Goal: Task Accomplishment & Management: Manage account settings

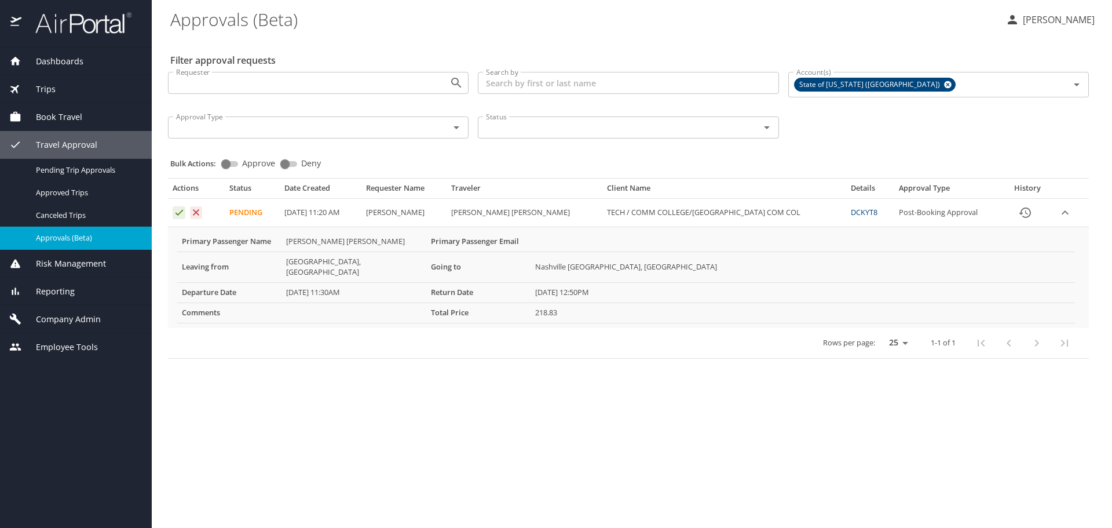
click at [260, 167] on div "Actions Status Date Created Requester Name Traveler Client Name Details Approva…" at bounding box center [628, 263] width 931 height 199
click at [228, 162] on input "Approve" at bounding box center [226, 164] width 42 height 14
checkbox input "true"
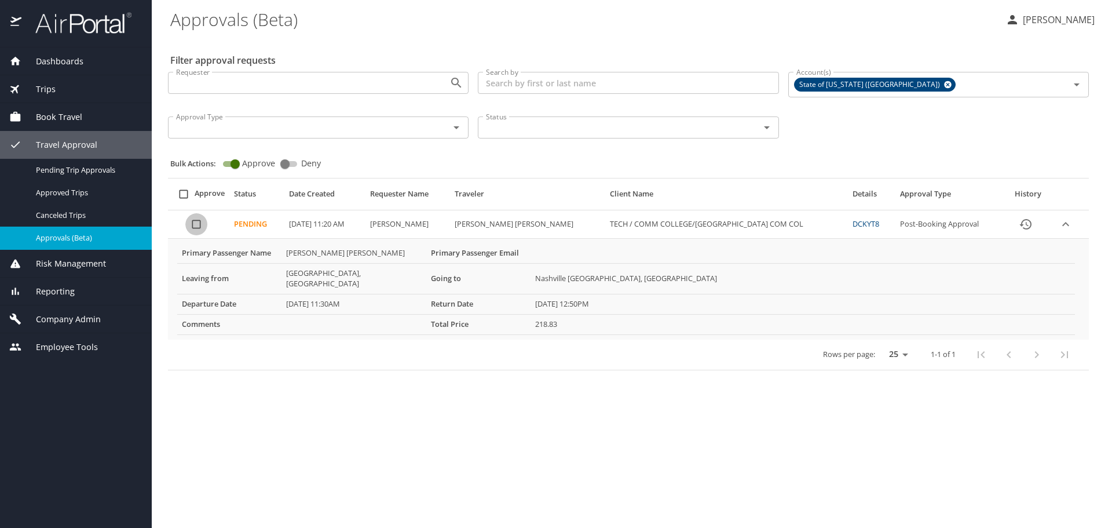
click at [199, 222] on input "Approval table" at bounding box center [196, 224] width 22 height 22
checkbox input "true"
click at [643, 314] on span "Bulk Approve" at bounding box center [625, 493] width 67 height 14
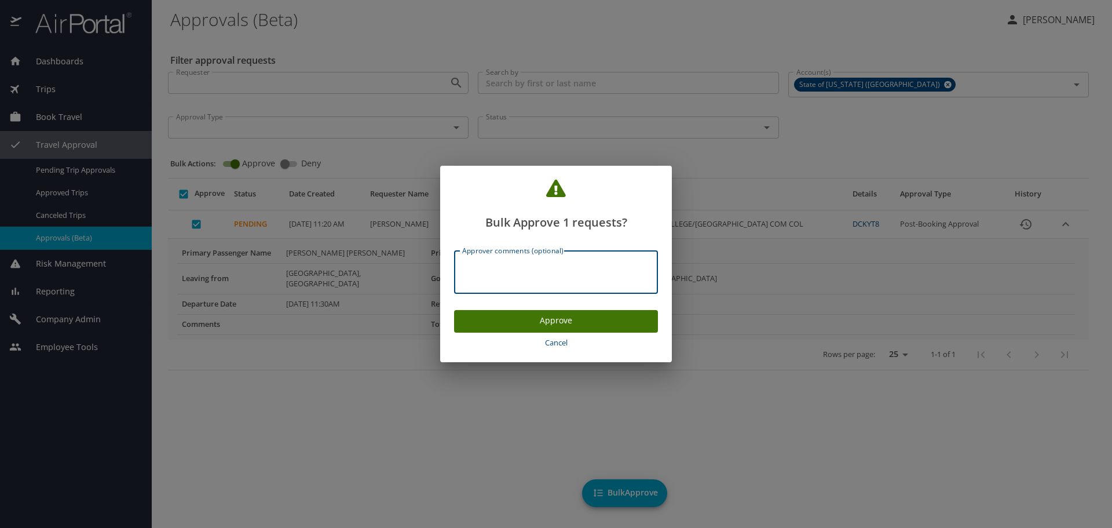
click at [516, 274] on textarea "Approver comments (optional)" at bounding box center [556, 272] width 188 height 22
type textarea "Approved."
click at [569, 310] on button "Approve" at bounding box center [556, 321] width 204 height 23
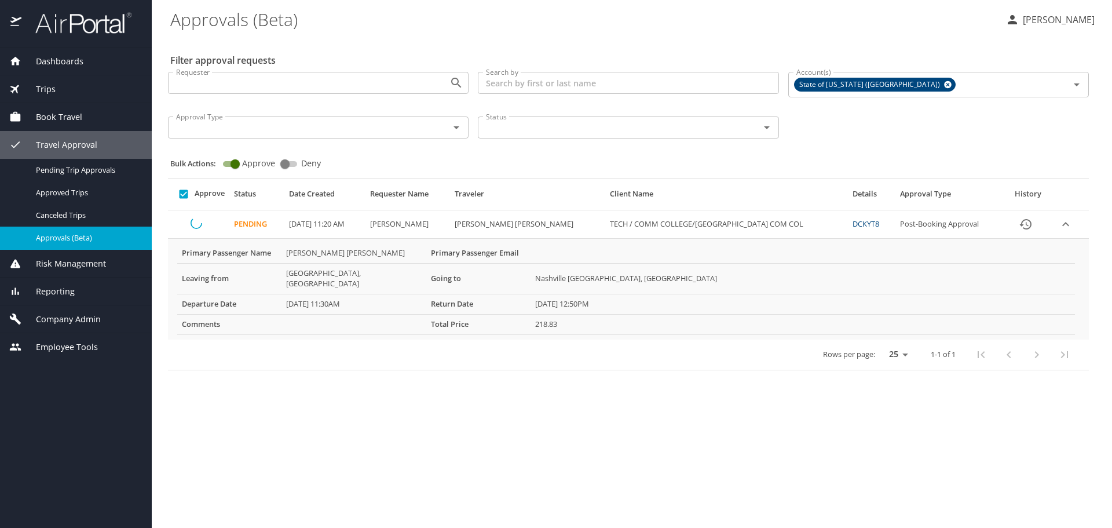
checkbox input "false"
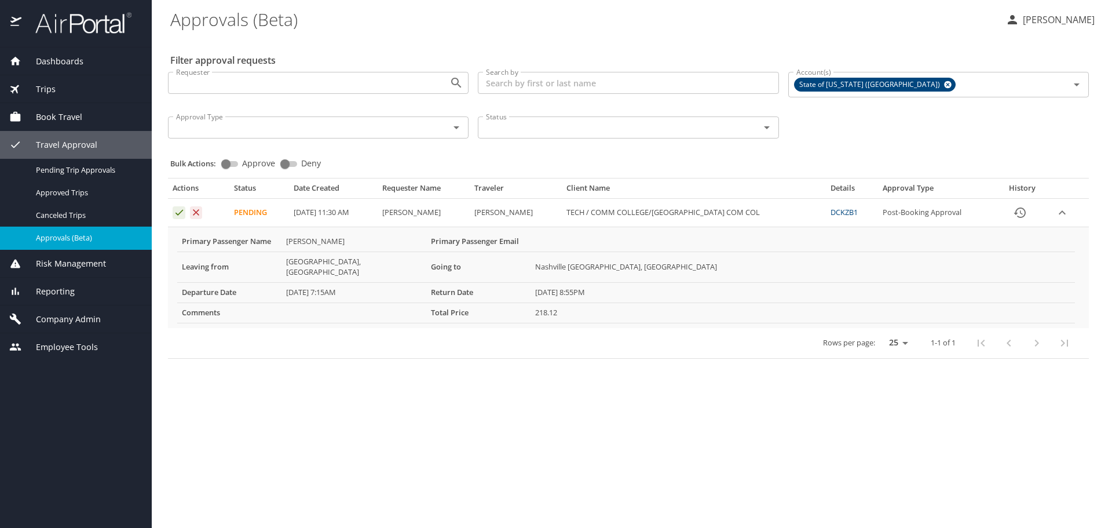
click at [254, 163] on span "Approve" at bounding box center [258, 163] width 33 height 8
click at [247, 163] on input "Approve" at bounding box center [226, 164] width 42 height 14
checkbox input "true"
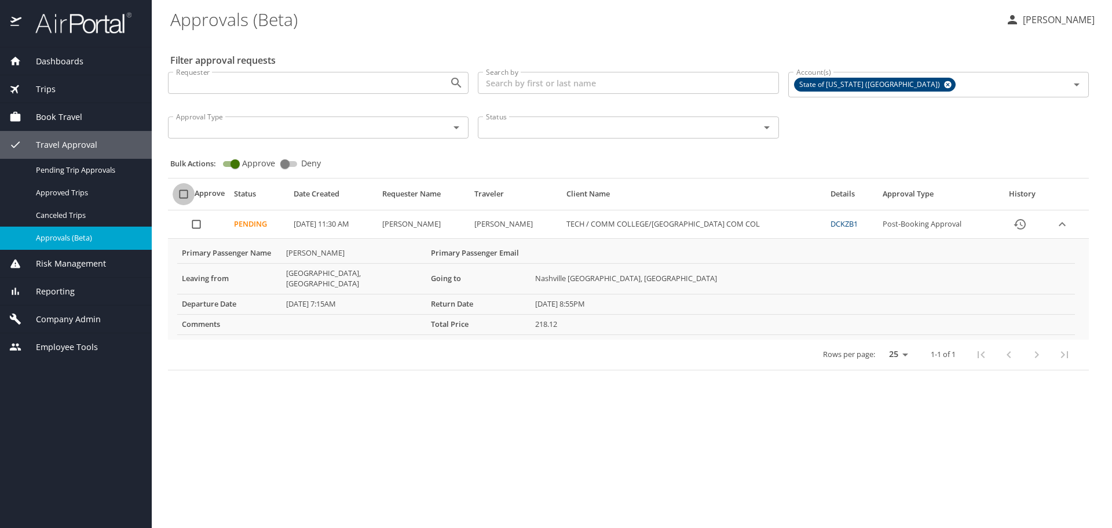
click at [185, 191] on input "select all approval requests" at bounding box center [184, 194] width 22 height 22
checkbox input "true"
click at [625, 498] on span "Bulk Approve" at bounding box center [625, 493] width 67 height 14
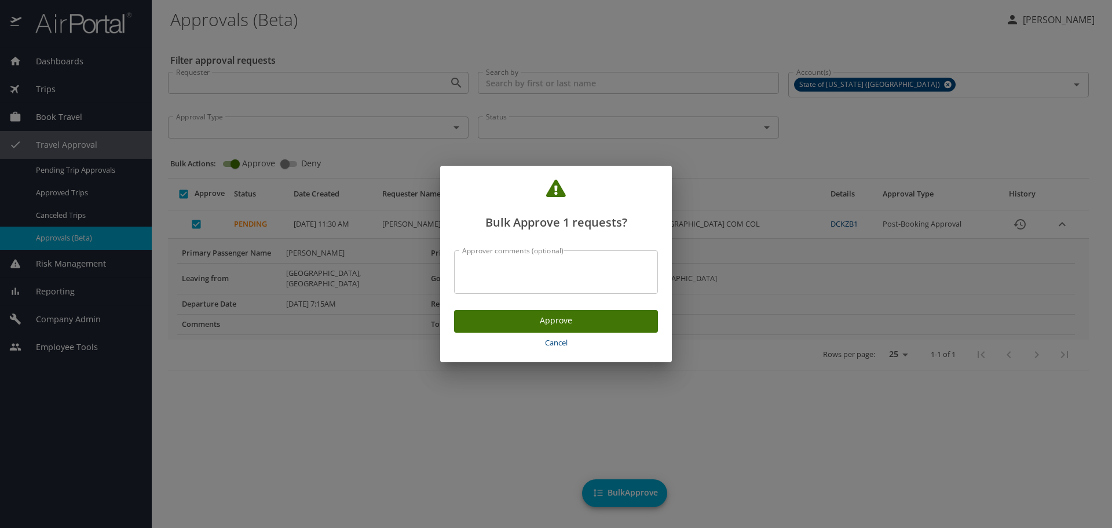
click at [512, 284] on div "Approver comments (optional)" at bounding box center [556, 271] width 204 height 43
type textarea "Approved."
click at [559, 317] on span "Approve" at bounding box center [556, 320] width 185 height 14
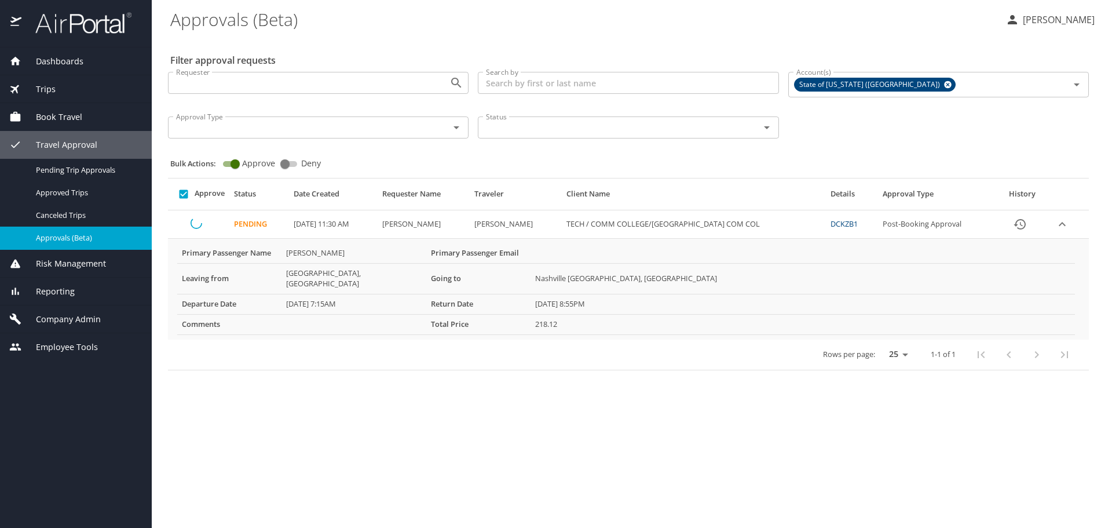
checkbox input "false"
